Goal: Find specific page/section: Find specific page/section

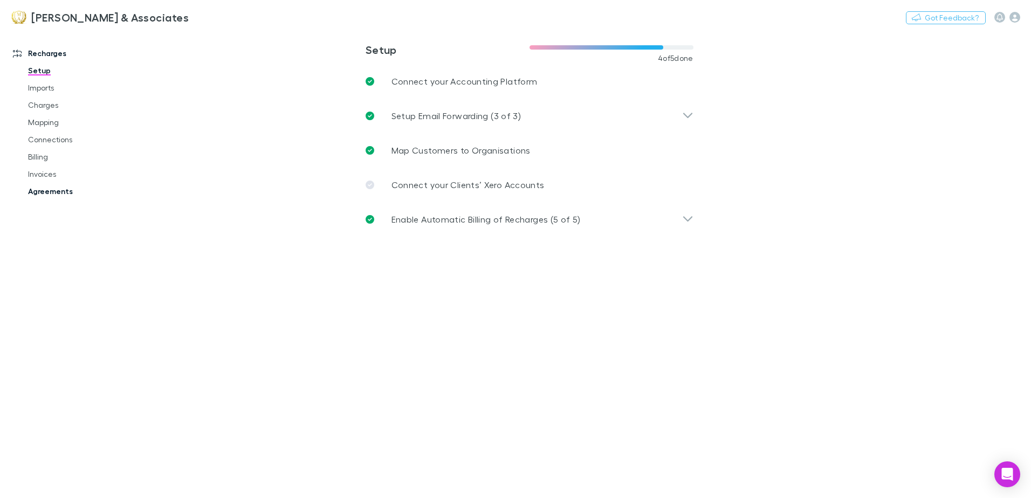
click at [54, 195] on link "Agreements" at bounding box center [81, 191] width 128 height 17
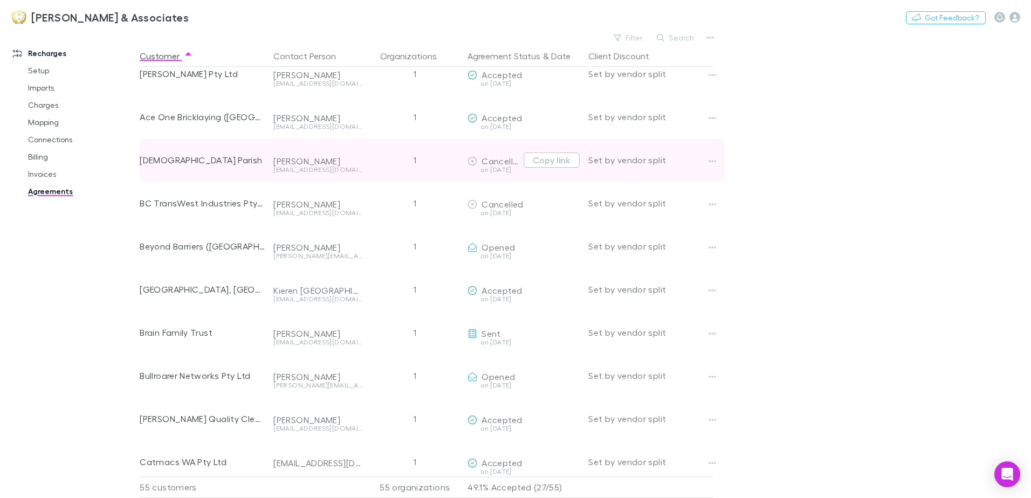
scroll to position [108, 0]
